Goal: Information Seeking & Learning: Check status

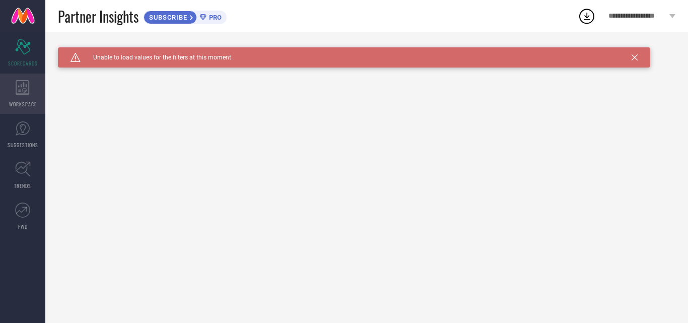
click at [13, 97] on div "WORKSPACE" at bounding box center [22, 94] width 45 height 40
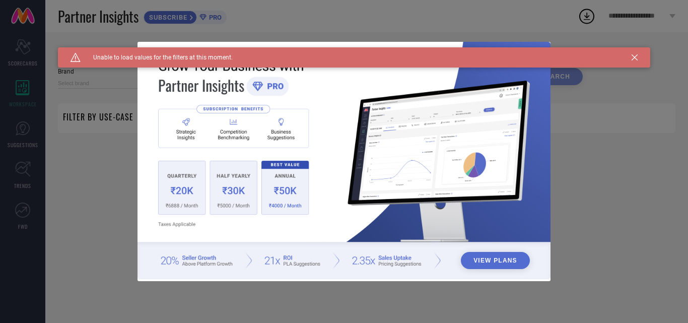
click at [19, 54] on div "View Plans" at bounding box center [344, 161] width 688 height 323
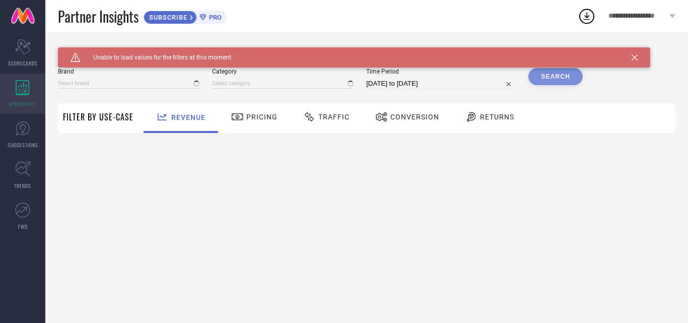
type input "1 STOP FASHION"
type input "All"
click at [23, 89] on icon at bounding box center [23, 87] width 14 height 15
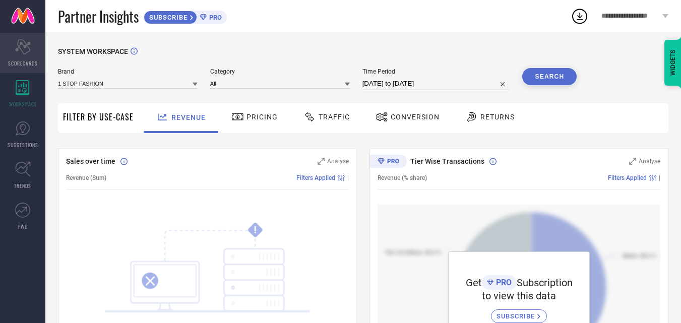
click at [20, 44] on icon at bounding box center [22, 46] width 15 height 15
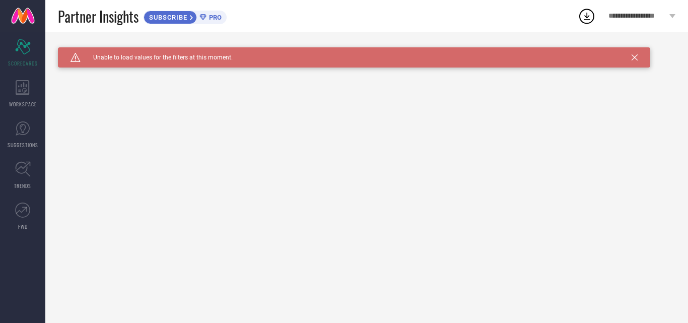
click at [195, 12] on div "SUBSCRIBE" at bounding box center [170, 18] width 53 height 14
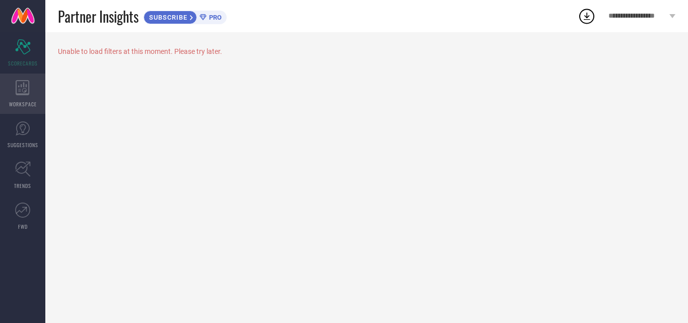
click at [19, 80] on icon at bounding box center [23, 87] width 14 height 15
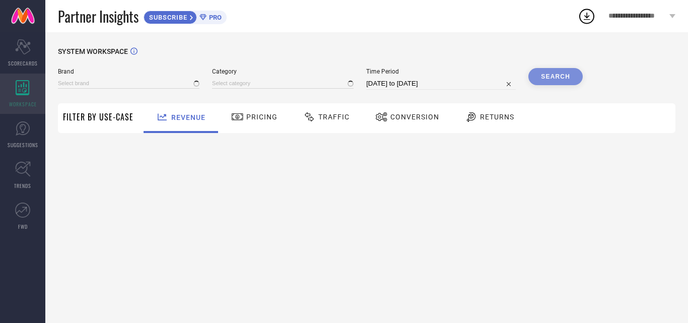
type input "1 STOP FASHION"
type input "All"
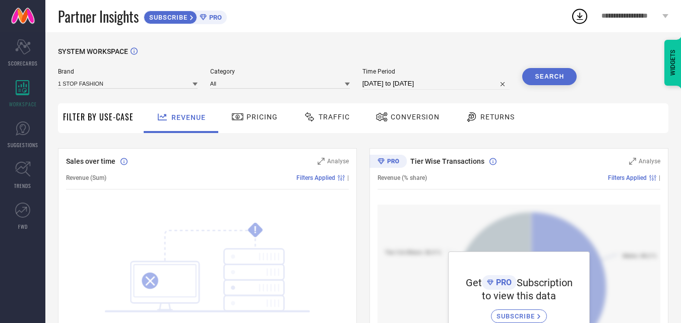
click at [240, 116] on icon at bounding box center [237, 117] width 13 height 12
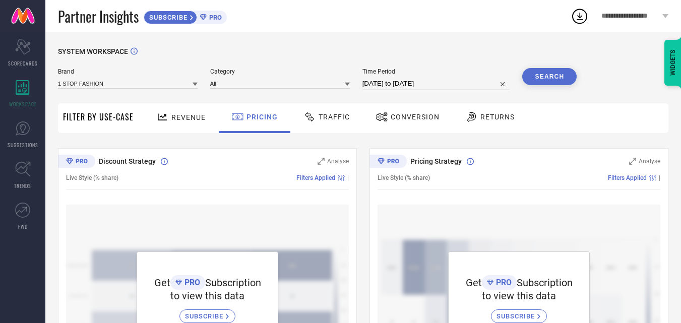
click at [319, 124] on div "Traffic" at bounding box center [326, 116] width 51 height 17
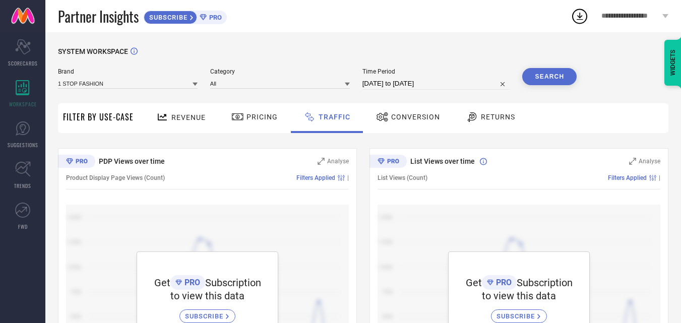
click at [384, 118] on icon at bounding box center [382, 117] width 13 height 12
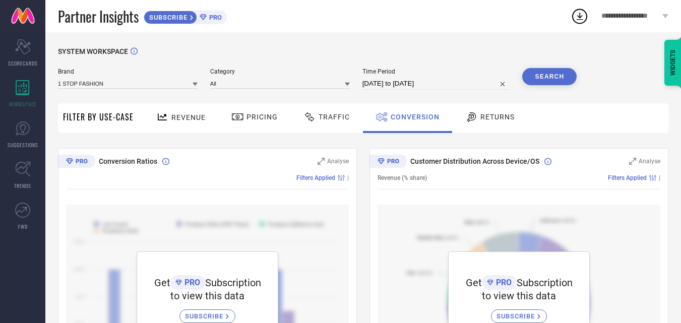
click at [490, 109] on div "Returns" at bounding box center [489, 116] width 54 height 17
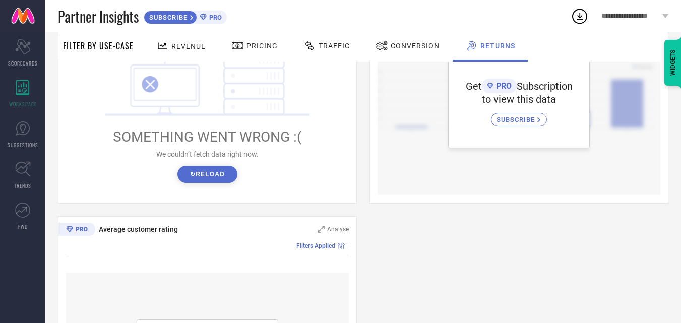
scroll to position [465, 0]
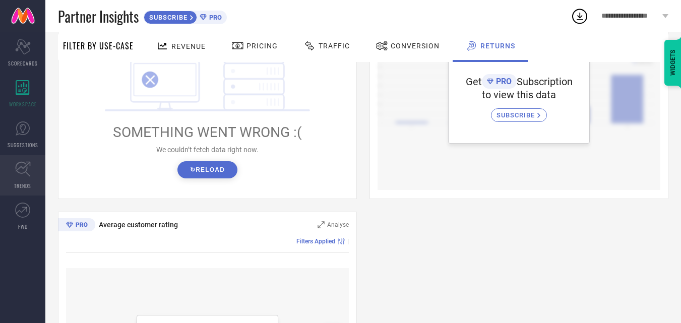
click at [24, 162] on icon at bounding box center [22, 169] width 15 height 15
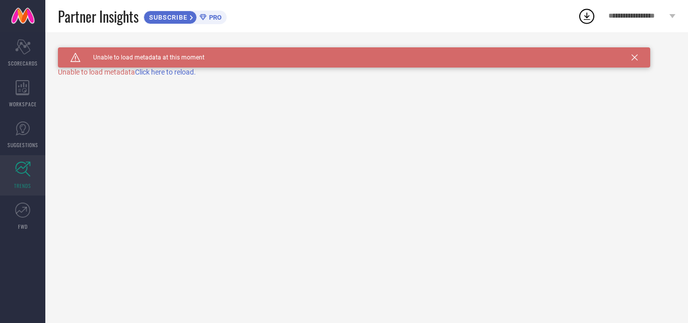
click at [169, 72] on span "Click here to reload." at bounding box center [165, 72] width 61 height 8
click at [26, 52] on icon "Scorecard" at bounding box center [23, 46] width 16 height 15
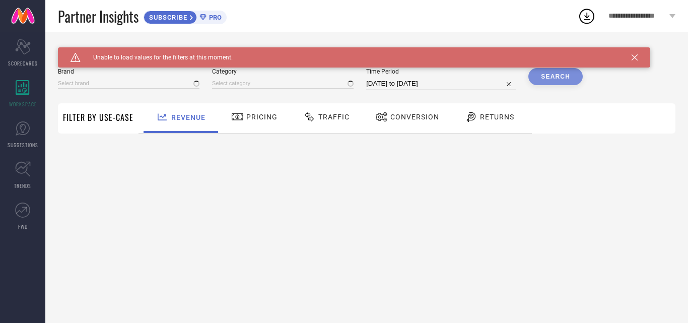
type input "1 STOP FASHION"
type input "All"
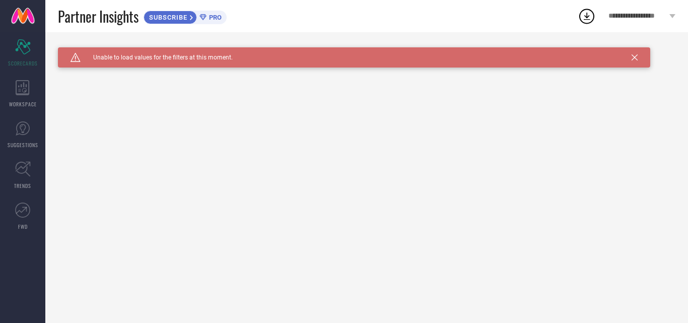
click at [17, 9] on link at bounding box center [22, 16] width 45 height 32
